Goal: Information Seeking & Learning: Learn about a topic

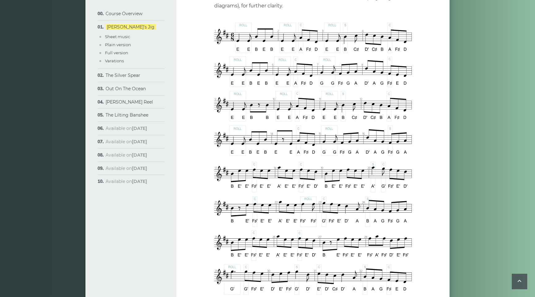
scroll to position [345, 0]
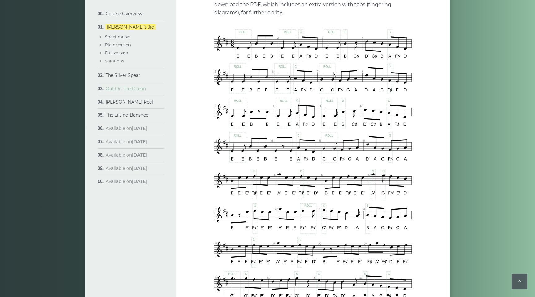
click at [127, 89] on link "Out On The Ocean" at bounding box center [126, 89] width 40 height 6
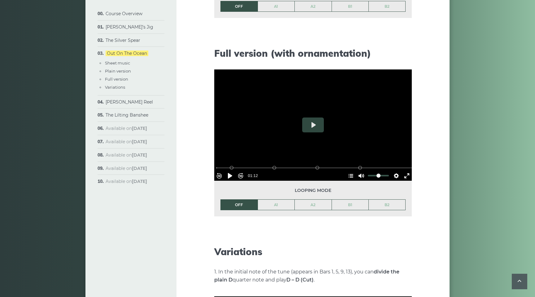
scroll to position [750, 0]
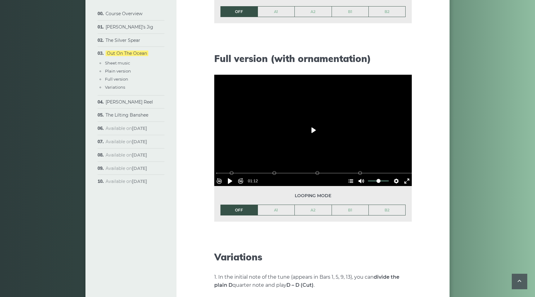
click at [313, 131] on button "Play" at bounding box center [313, 130] width 22 height 15
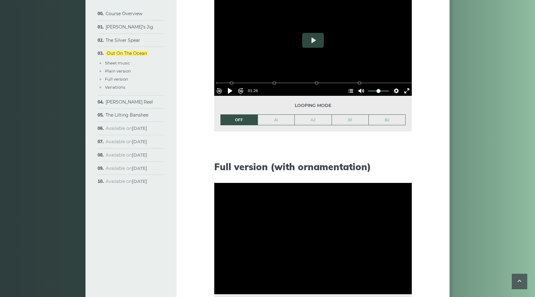
scroll to position [707, 0]
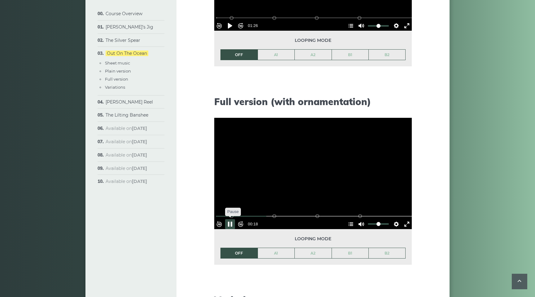
click at [232, 219] on button "Pause Play" at bounding box center [230, 224] width 10 height 10
drag, startPoint x: 271, startPoint y: 212, endPoint x: 178, endPoint y: 215, distance: 92.3
click at [216, 215] on input "Seek" at bounding box center [314, 216] width 197 height 6
click at [232, 221] on button "Pause Play" at bounding box center [230, 224] width 10 height 10
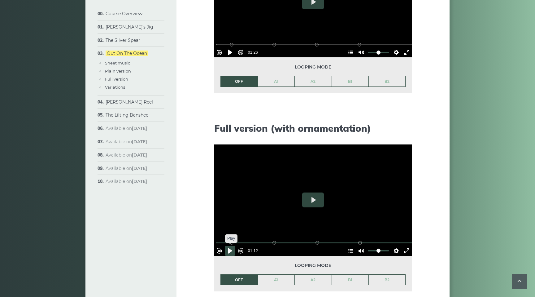
scroll to position [682, 0]
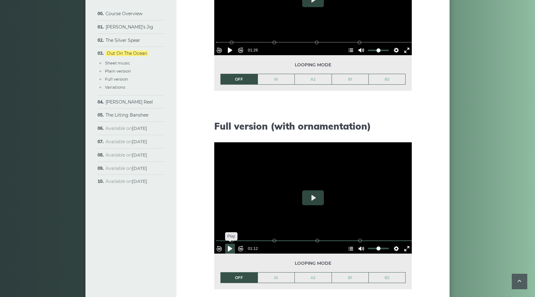
click at [233, 247] on button "Pause Play" at bounding box center [230, 248] width 10 height 10
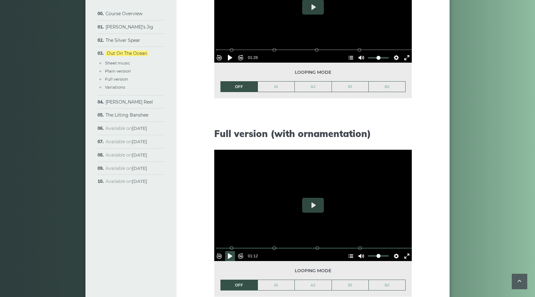
scroll to position [740, 0]
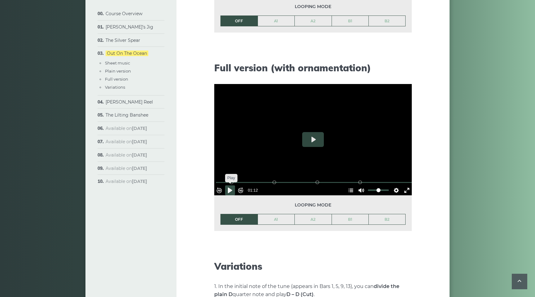
click at [233, 190] on button "Pause Play" at bounding box center [230, 190] width 10 height 10
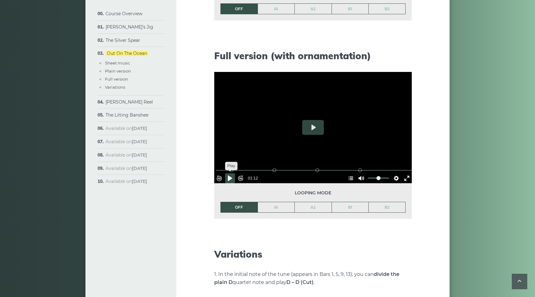
scroll to position [750, 0]
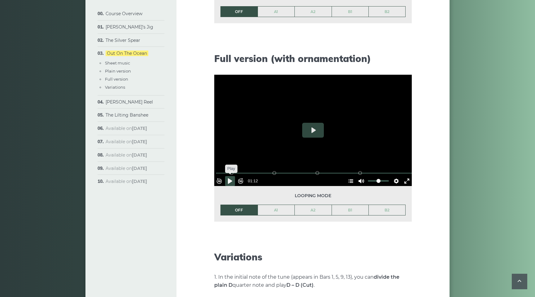
click at [233, 178] on button "Pause Play" at bounding box center [230, 181] width 10 height 10
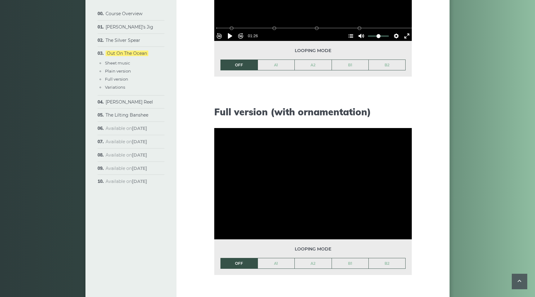
scroll to position [701, 0]
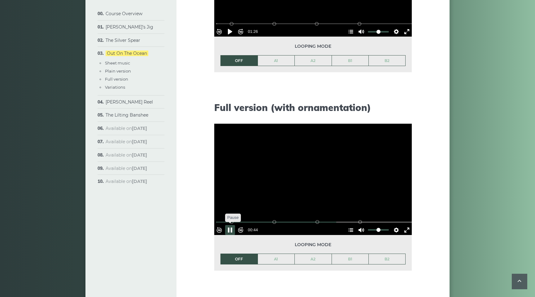
click at [233, 226] on button "Pause Play" at bounding box center [230, 230] width 10 height 10
drag, startPoint x: 336, startPoint y: 219, endPoint x: 332, endPoint y: 216, distance: 5.5
click at [332, 219] on input "Seek" at bounding box center [314, 222] width 197 height 6
click at [233, 225] on button "Pause Play" at bounding box center [230, 230] width 10 height 10
drag, startPoint x: 317, startPoint y: 219, endPoint x: 308, endPoint y: 216, distance: 9.2
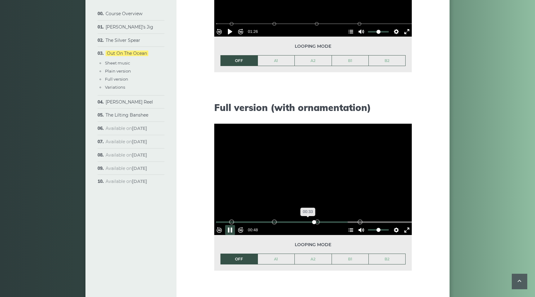
click at [308, 219] on div "% buffered 00:33 B2 (Bars 25-32) B1 (Bars 17-24) A2 (Bars 9-16) A1 (Bars 1-8)" at bounding box center [314, 222] width 198 height 6
click at [233, 226] on button "Pause Play" at bounding box center [230, 230] width 10 height 10
drag, startPoint x: 319, startPoint y: 219, endPoint x: 308, endPoint y: 218, distance: 11.2
click at [308, 219] on div "% buffered 00:33 B2 (Bars 25-32) B1 (Bars 17-24) A2 (Bars 9-16) A1 (Bars 1-8)" at bounding box center [314, 222] width 198 height 6
drag, startPoint x: 317, startPoint y: 218, endPoint x: 308, endPoint y: 217, distance: 9.4
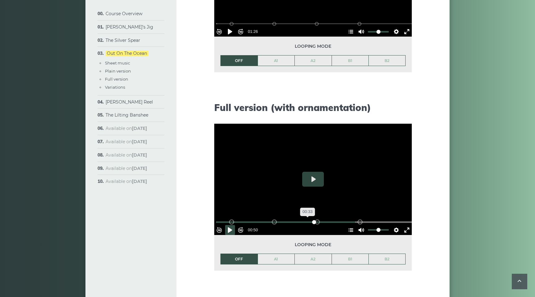
click at [308, 219] on div "% buffered 00:33 B2 (Bars 25-32) B1 (Bars 17-24) A2 (Bars 9-16) A1 (Bars 1-8)" at bounding box center [314, 222] width 198 height 6
drag, startPoint x: 352, startPoint y: 218, endPoint x: 343, endPoint y: 217, distance: 9.4
click at [343, 219] on input "Seek" at bounding box center [314, 222] width 197 height 6
drag, startPoint x: 343, startPoint y: 217, endPoint x: 333, endPoint y: 217, distance: 9.9
click at [333, 219] on input "Seek" at bounding box center [314, 222] width 197 height 6
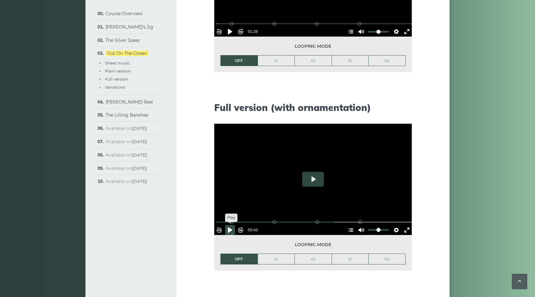
click at [233, 228] on button "Pause Play" at bounding box center [230, 230] width 10 height 10
click at [233, 226] on button "Pause Play" at bounding box center [230, 230] width 10 height 10
drag, startPoint x: 340, startPoint y: 218, endPoint x: 331, endPoint y: 218, distance: 9.0
click at [331, 219] on input "Seek" at bounding box center [314, 222] width 197 height 6
drag, startPoint x: 331, startPoint y: 218, endPoint x: 326, endPoint y: 218, distance: 5.0
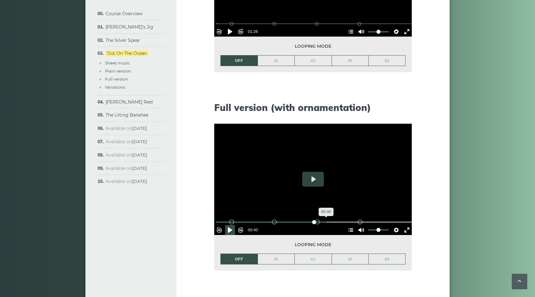
click at [326, 219] on input "Seek" at bounding box center [314, 222] width 197 height 6
click at [233, 226] on button "Pause Play" at bounding box center [230, 230] width 10 height 10
click at [233, 225] on button "Pause Play" at bounding box center [230, 230] width 10 height 10
drag, startPoint x: 350, startPoint y: 217, endPoint x: 318, endPoint y: 218, distance: 31.6
click at [318, 219] on input "Seek" at bounding box center [314, 222] width 197 height 6
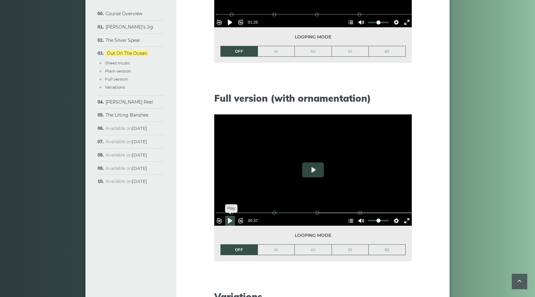
scroll to position [717, 0]
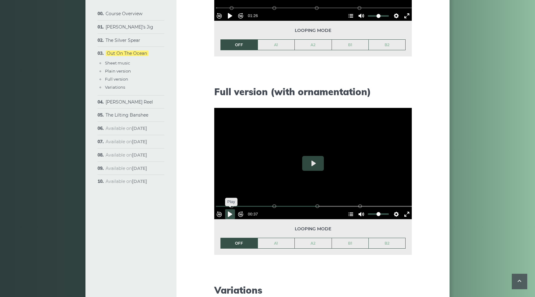
click at [232, 211] on button "Pause Play" at bounding box center [230, 214] width 10 height 10
click at [232, 210] on button "Pause Play" at bounding box center [230, 214] width 10 height 10
drag, startPoint x: 362, startPoint y: 202, endPoint x: 355, endPoint y: 201, distance: 7.6
click at [355, 203] on input "Seek" at bounding box center [314, 206] width 197 height 6
click at [233, 211] on button "Pause Play" at bounding box center [230, 214] width 10 height 10
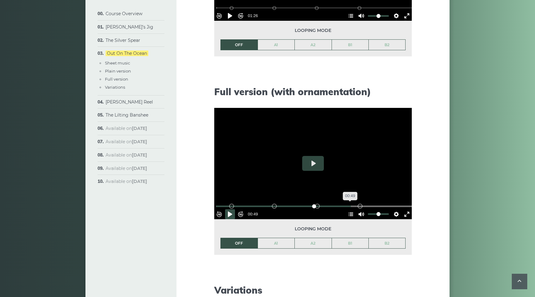
drag, startPoint x: 369, startPoint y: 202, endPoint x: 349, endPoint y: 201, distance: 19.5
click at [349, 203] on input "Seek" at bounding box center [314, 206] width 197 height 6
click at [394, 211] on button "Settings" at bounding box center [396, 214] width 10 height 10
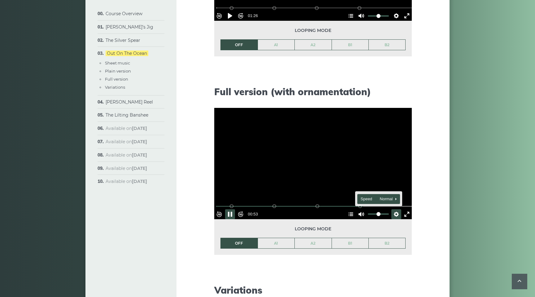
click at [366, 195] on span "Speed Normal" at bounding box center [376, 198] width 31 height 7
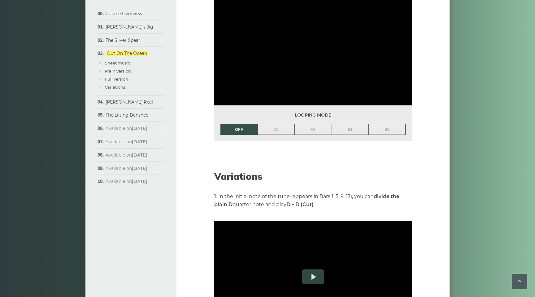
scroll to position [823, 0]
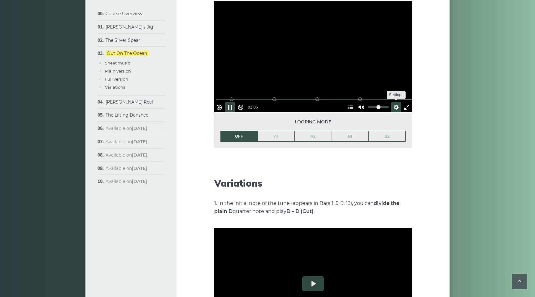
click at [395, 103] on button "Settings" at bounding box center [396, 107] width 10 height 10
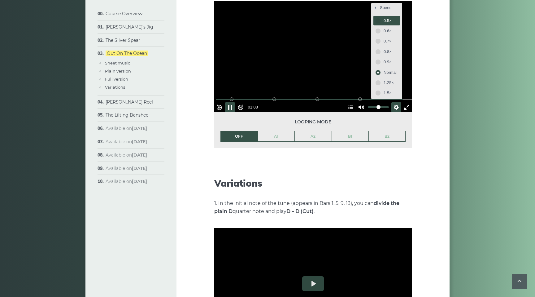
click at [384, 20] on span "0.5×" at bounding box center [390, 20] width 13 height 7
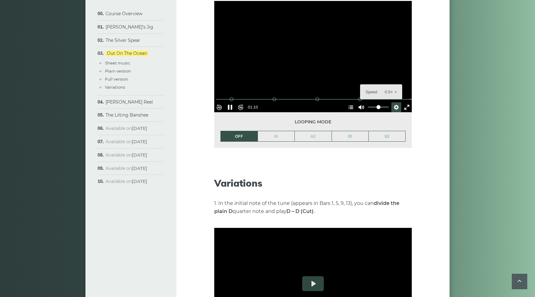
click at [386, 71] on div at bounding box center [313, 56] width 198 height 111
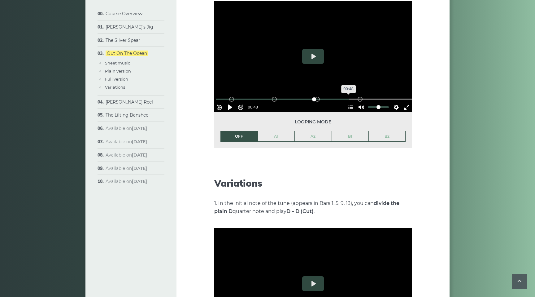
drag, startPoint x: 404, startPoint y: 95, endPoint x: 348, endPoint y: 93, distance: 56.1
click at [348, 96] on input "Seek" at bounding box center [314, 99] width 197 height 6
click at [232, 104] on button "Pause Play" at bounding box center [230, 107] width 10 height 10
drag, startPoint x: 365, startPoint y: 95, endPoint x: 358, endPoint y: 95, distance: 6.8
click at [358, 96] on input "Seek" at bounding box center [314, 99] width 197 height 6
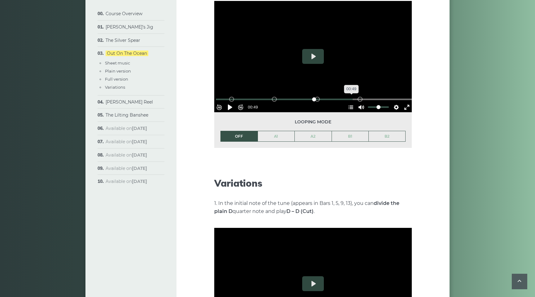
drag, startPoint x: 370, startPoint y: 95, endPoint x: 351, endPoint y: 95, distance: 19.5
click at [351, 96] on input "Seek" at bounding box center [314, 99] width 197 height 6
drag, startPoint x: 363, startPoint y: 95, endPoint x: 356, endPoint y: 95, distance: 7.1
click at [356, 96] on input "Seek" at bounding box center [314, 99] width 197 height 6
drag, startPoint x: 360, startPoint y: 95, endPoint x: 347, endPoint y: 95, distance: 13.0
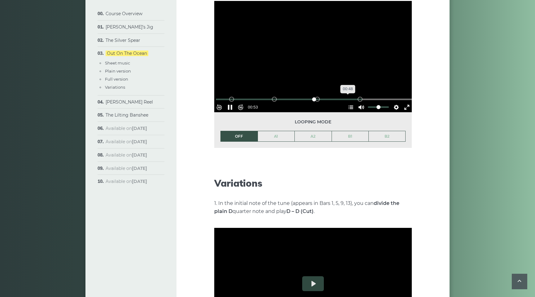
click at [347, 96] on div "% buffered 00:48 B2 (Bars 25-32) B1 (Bars 17-24) A2 (Bars 9-16) A1 (Bars 1-8)" at bounding box center [314, 99] width 198 height 6
drag, startPoint x: 362, startPoint y: 95, endPoint x: 348, endPoint y: 94, distance: 13.7
click at [348, 96] on input "Seek" at bounding box center [314, 99] width 197 height 6
click at [232, 104] on button "Pause Play" at bounding box center [230, 107] width 10 height 10
type input "*****"
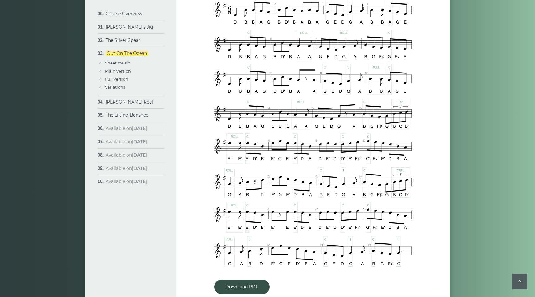
scroll to position [280, 0]
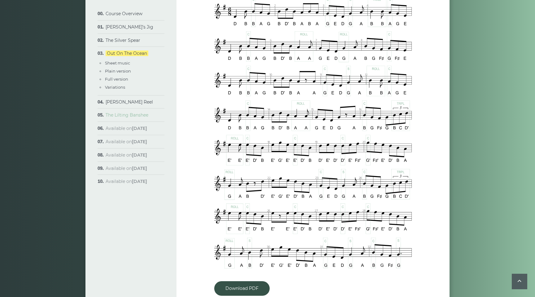
click at [117, 116] on link "The Lilting Banshee" at bounding box center [127, 115] width 43 height 6
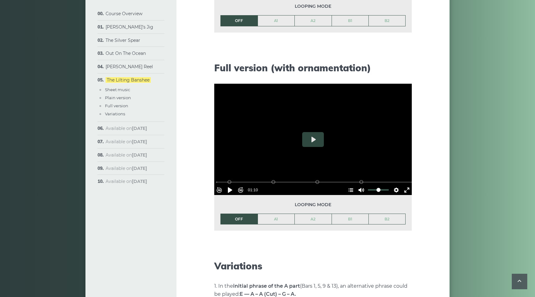
scroll to position [753, 0]
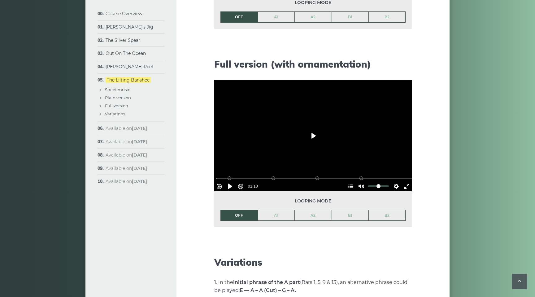
click at [311, 133] on button "Play" at bounding box center [313, 135] width 22 height 15
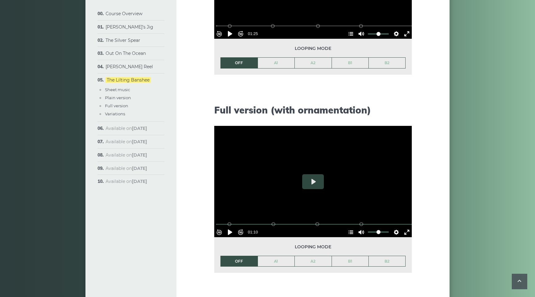
scroll to position [708, 0]
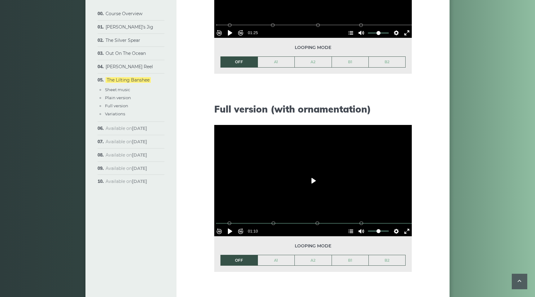
click at [314, 179] on button "Play" at bounding box center [313, 180] width 22 height 15
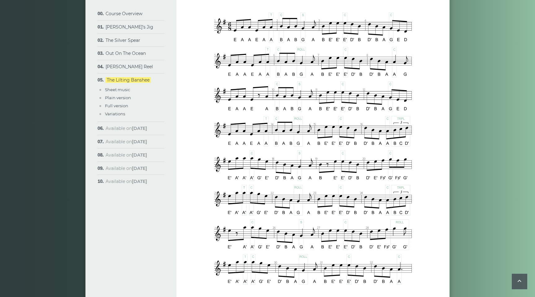
scroll to position [271, 0]
type input "***"
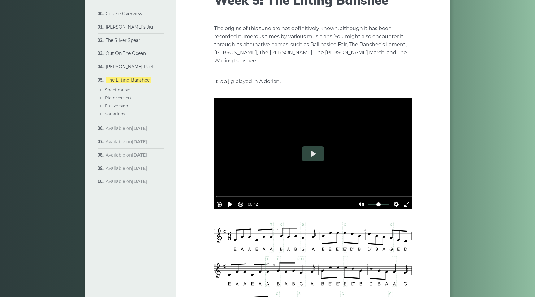
scroll to position [76, 0]
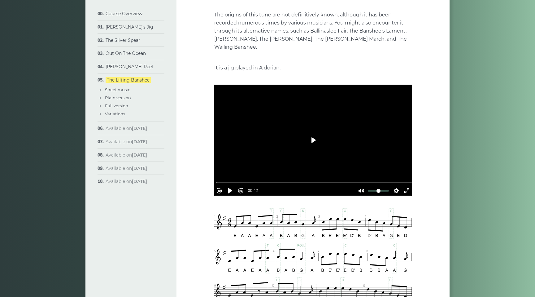
click at [312, 140] on button "Play" at bounding box center [313, 140] width 22 height 15
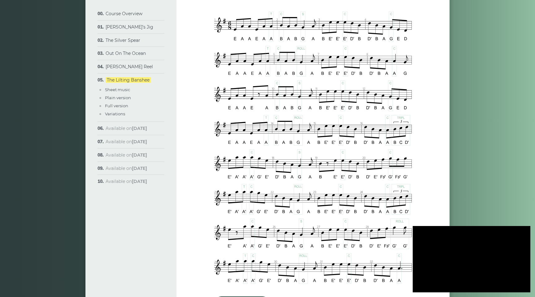
scroll to position [269, 0]
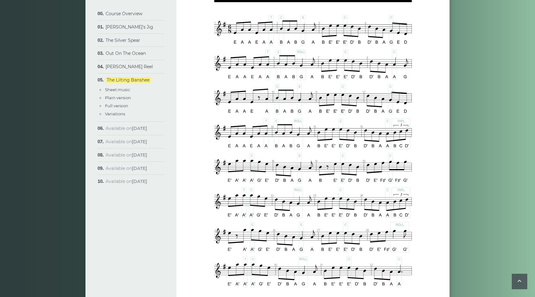
type input "***"
